Goal: Contribute content: Add original content to the website for others to see

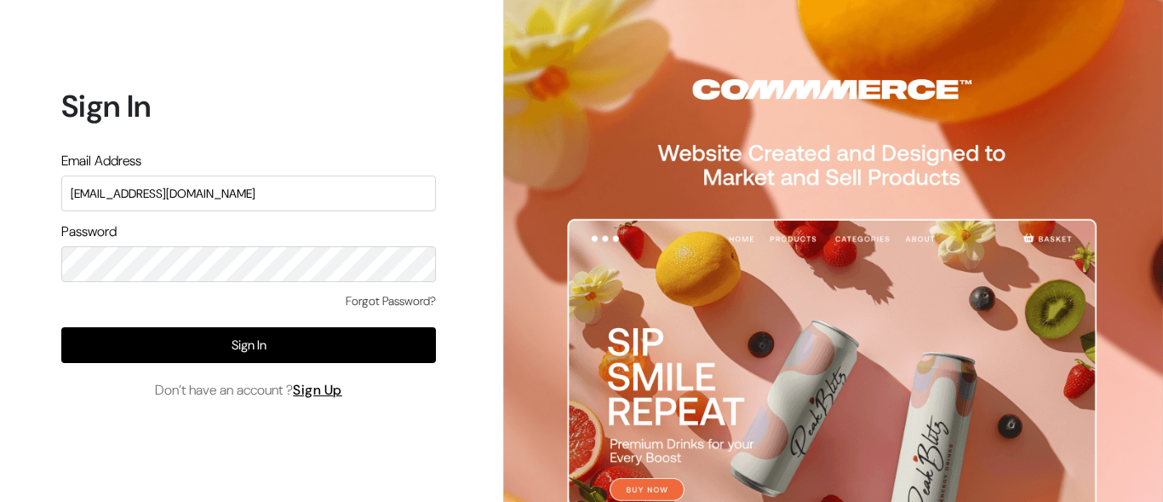
type input "[EMAIL_ADDRESS][DOMAIN_NAME]"
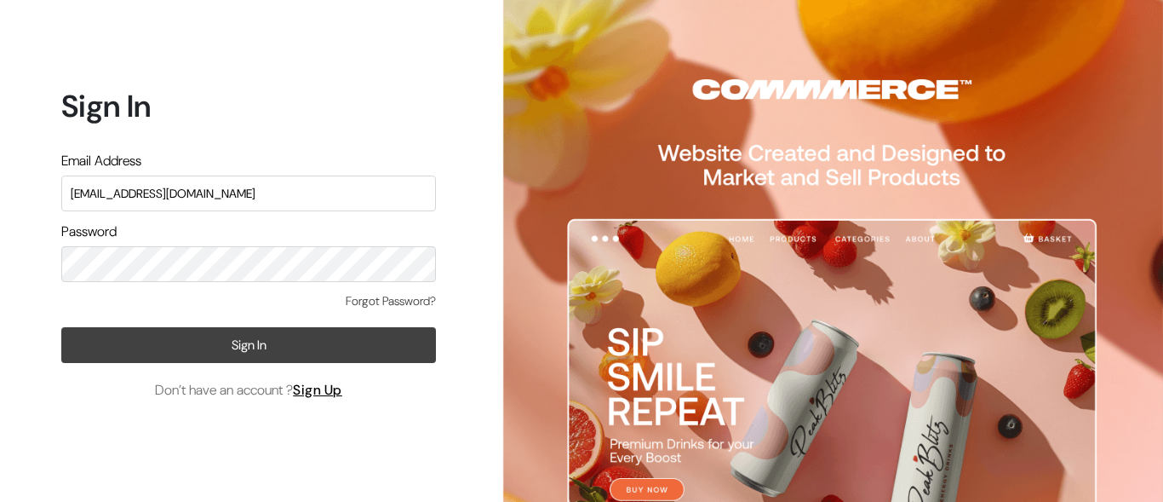
click at [249, 344] on button "Sign In" at bounding box center [248, 345] width 375 height 36
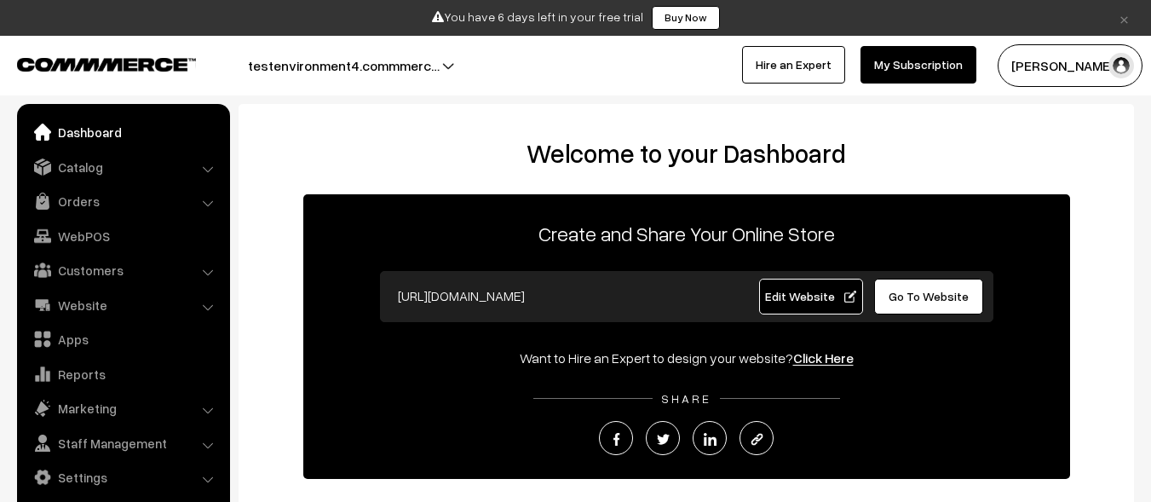
click at [122, 166] on link "Catalog" at bounding box center [122, 167] width 203 height 31
click at [0, 0] on link "Products" at bounding box center [0, 0] width 0 height 0
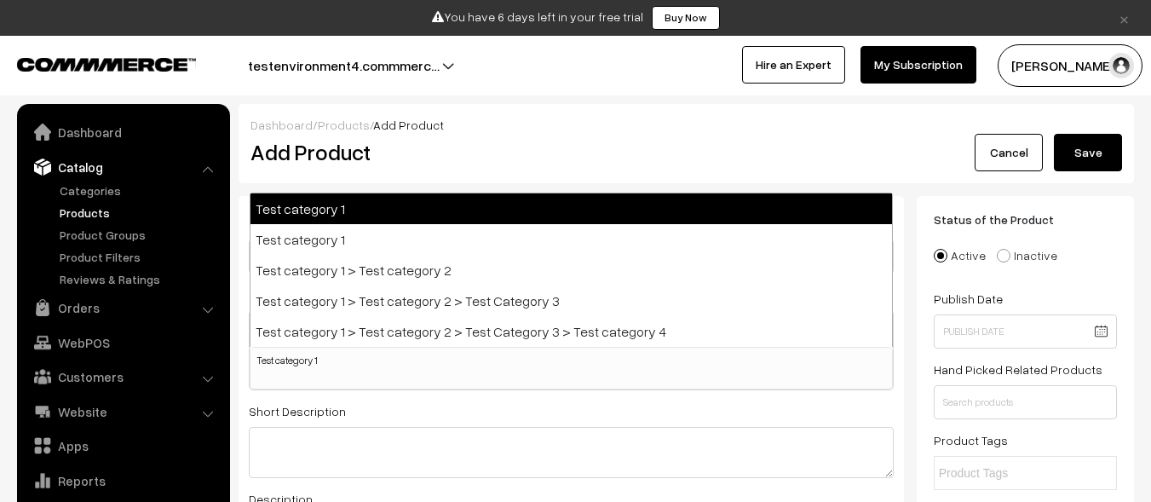
select select
type input "Test category 1"
select select "5"
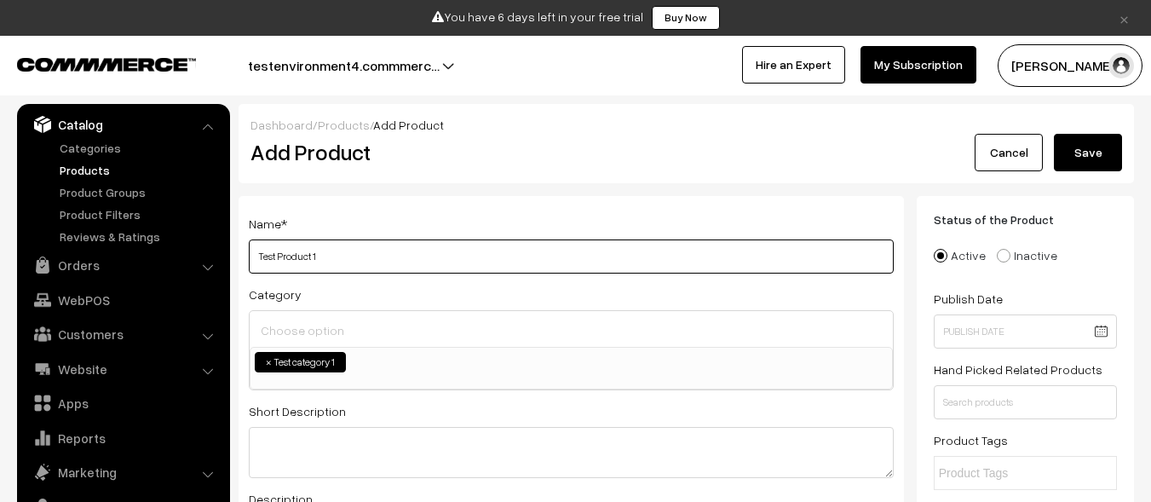
type input "Test Product 1"
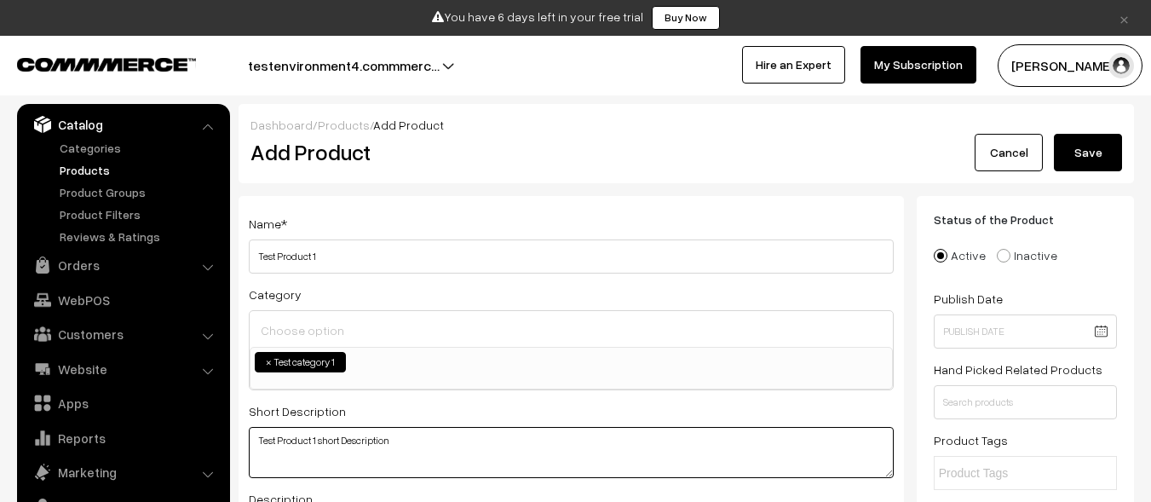
type textarea "Test Product 1 short Description"
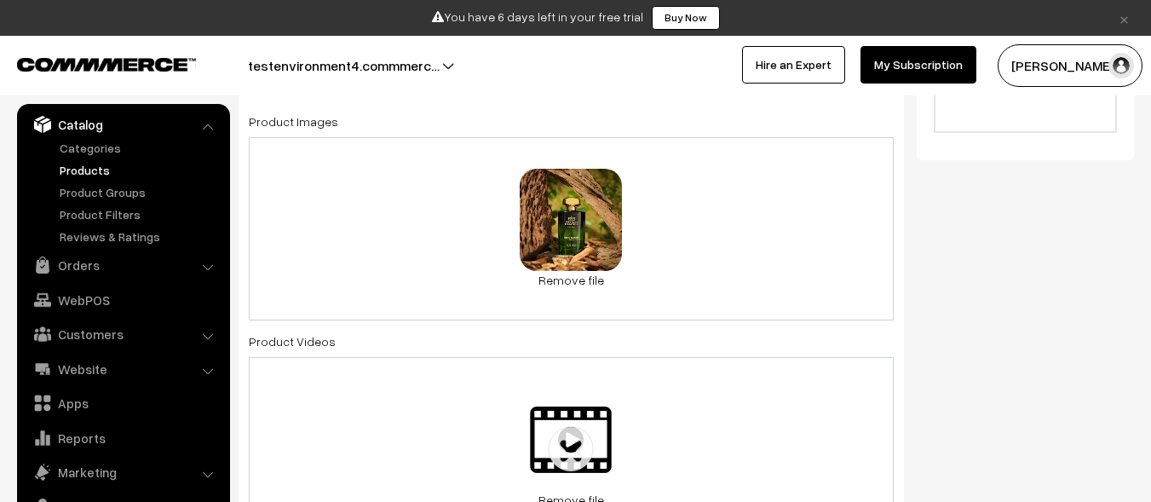
scroll to position [1142, 0]
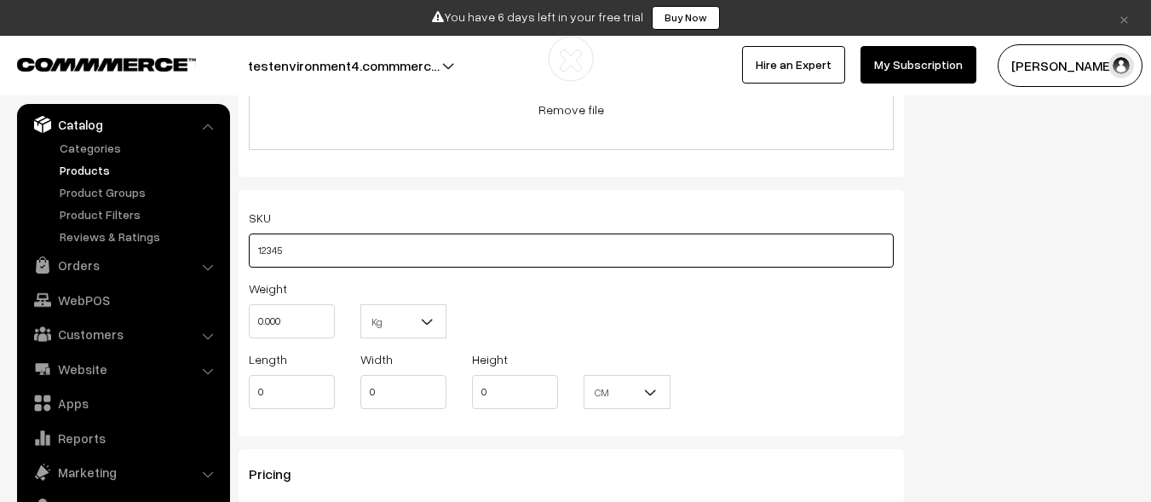
type input "12345"
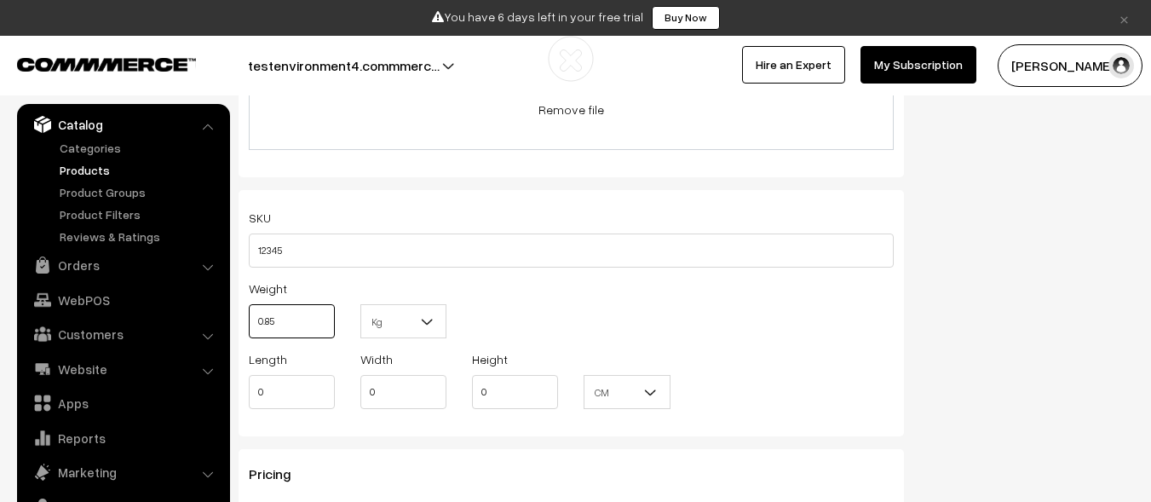
type input "0.85"
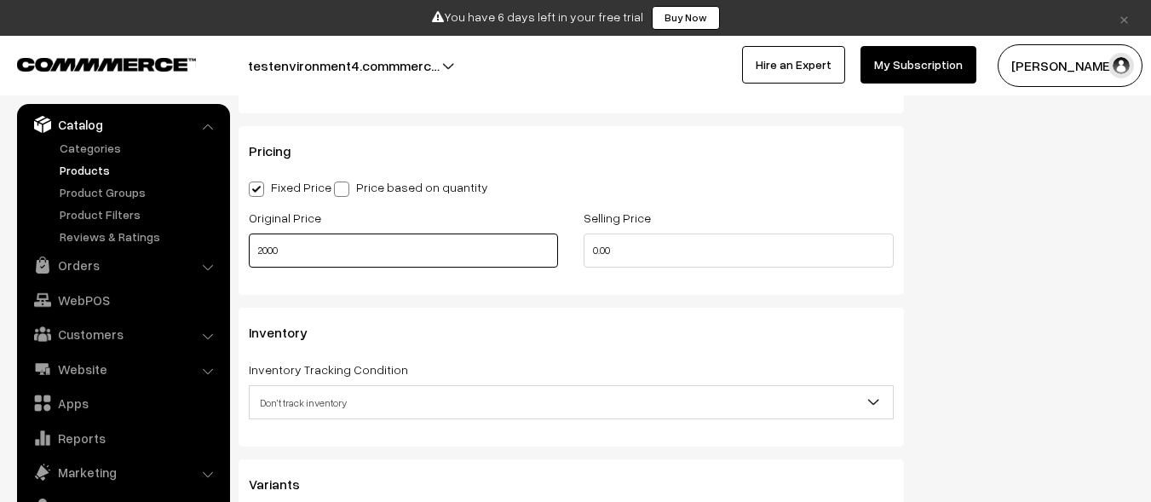
type input "2000"
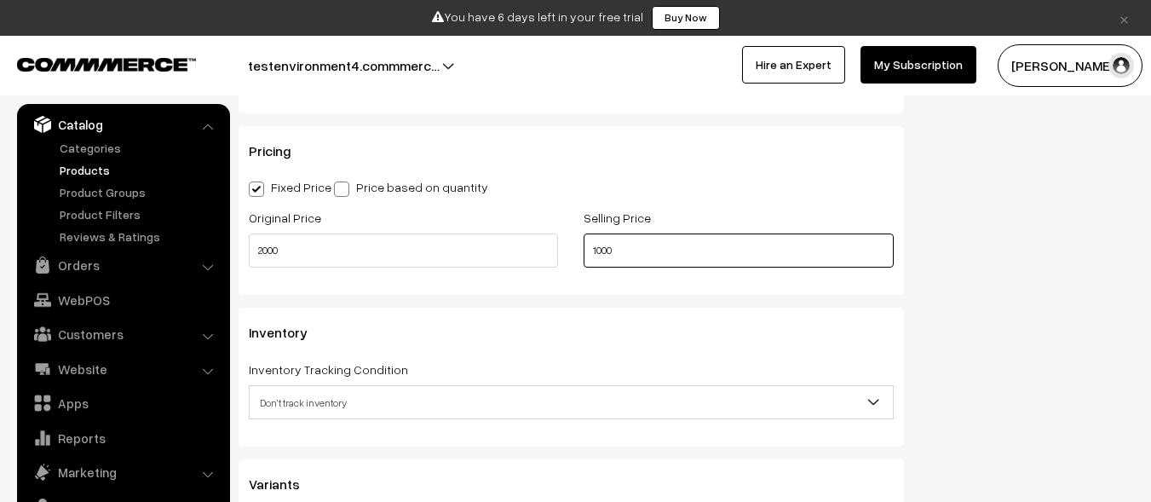
type input "1000"
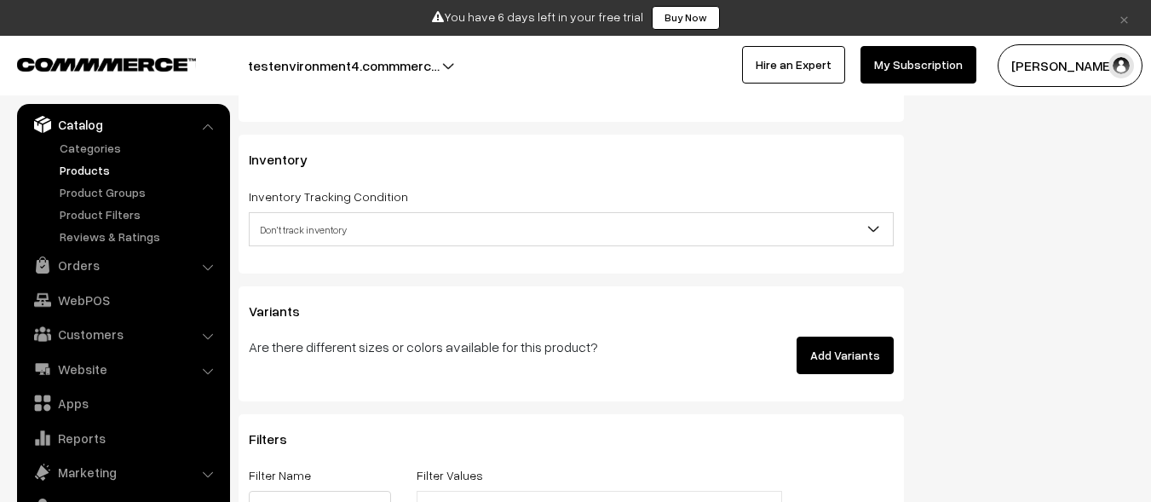
scroll to position [1661, 0]
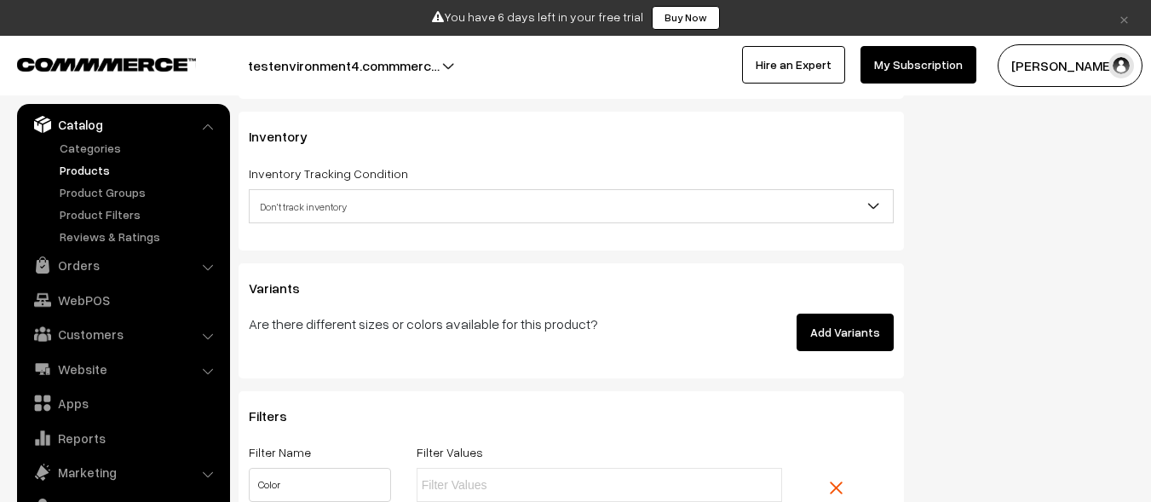
type input "Color"
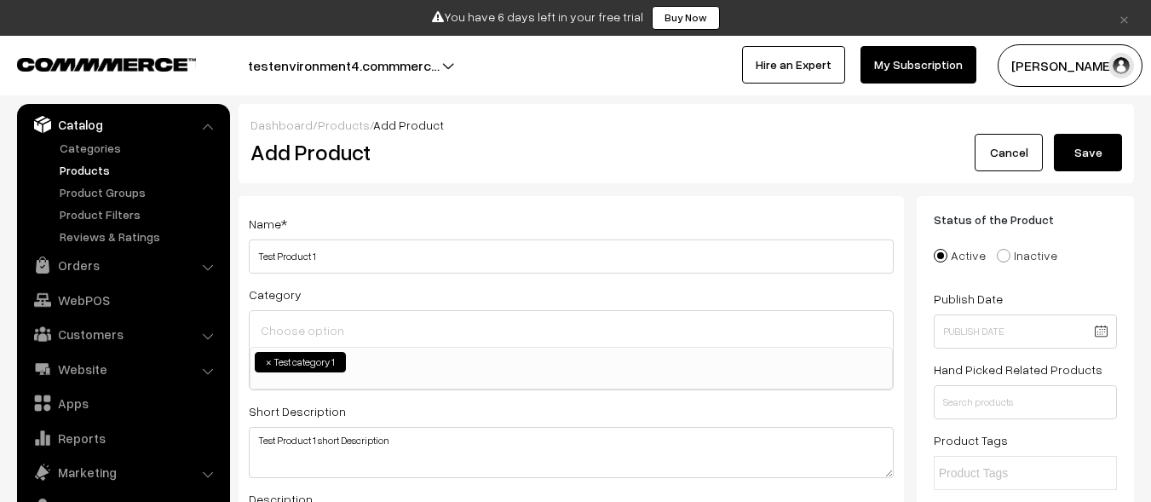
type input "Red"
click at [1088, 152] on button "Save" at bounding box center [1088, 152] width 68 height 37
